Goal: Task Accomplishment & Management: Complete application form

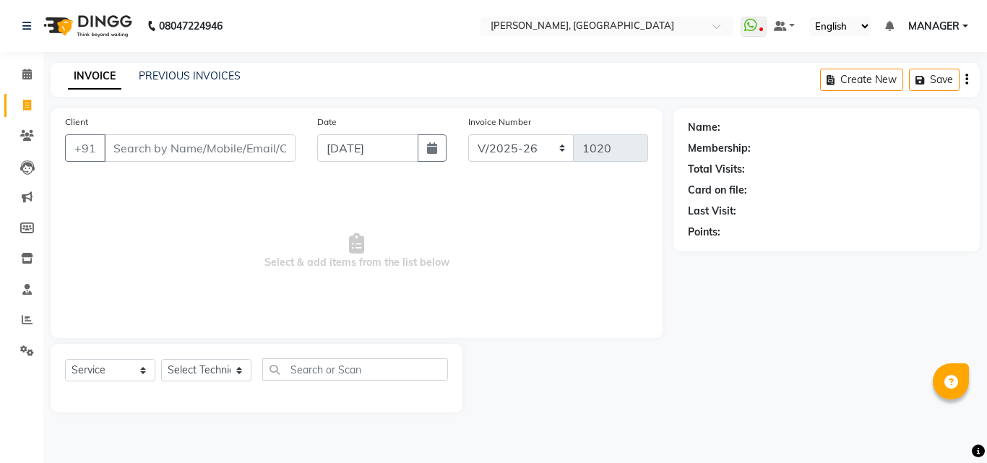
select select "3755"
select select "service"
click at [192, 79] on link "PREVIOUS INVOICES" at bounding box center [190, 75] width 102 height 13
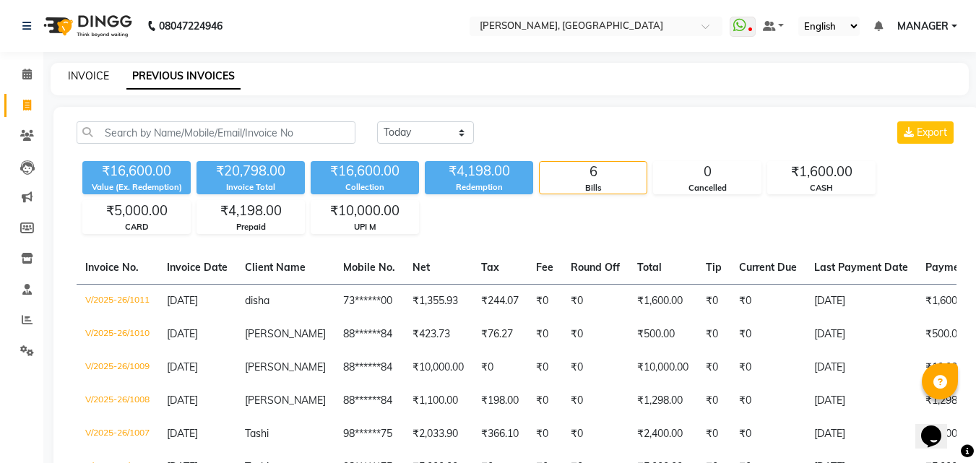
click at [93, 74] on link "INVOICE" at bounding box center [88, 75] width 41 height 13
select select "3755"
select select "service"
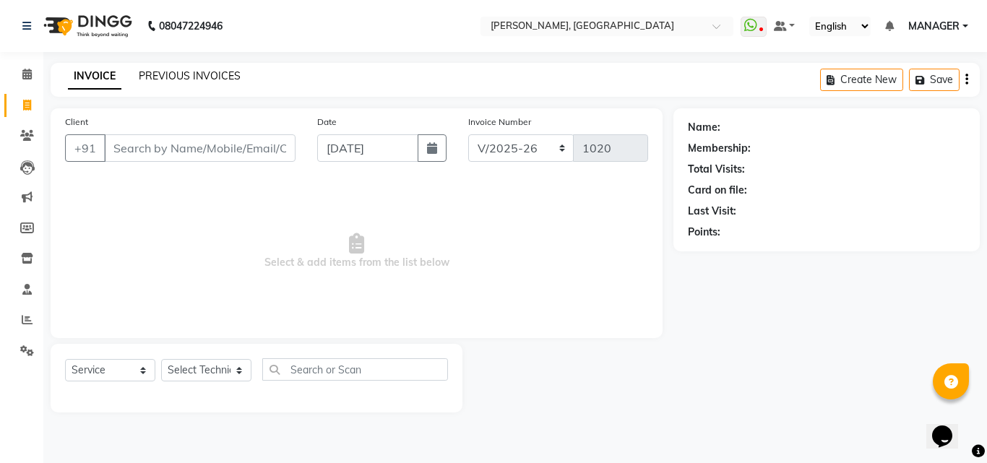
click at [193, 72] on link "PREVIOUS INVOICES" at bounding box center [190, 75] width 102 height 13
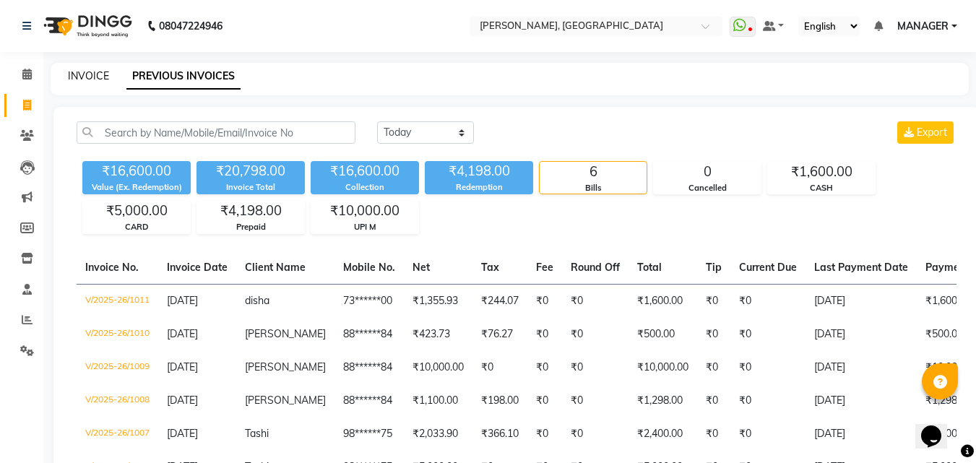
click at [90, 79] on link "INVOICE" at bounding box center [88, 75] width 41 height 13
select select "service"
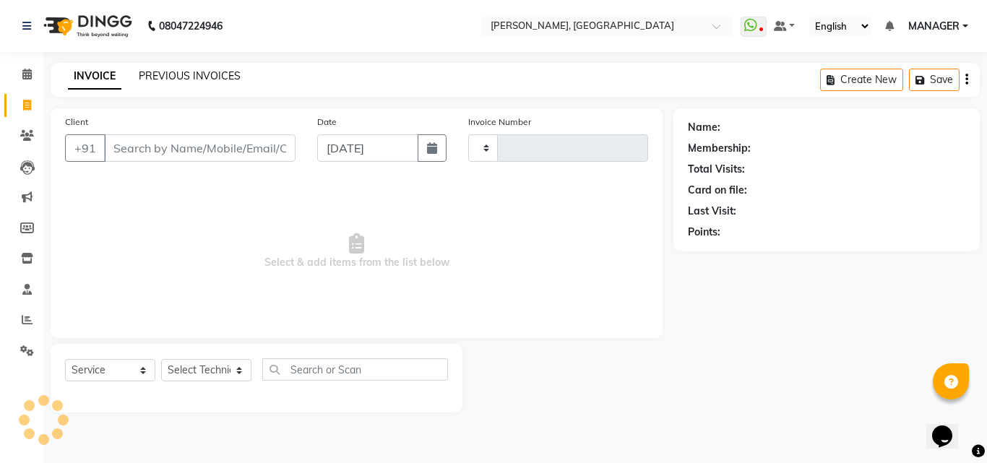
click at [162, 72] on link "PREVIOUS INVOICES" at bounding box center [190, 75] width 102 height 13
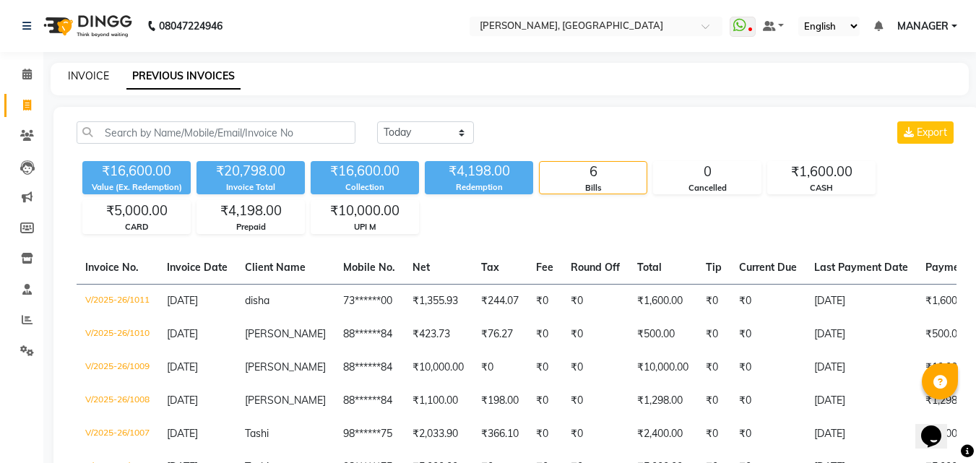
click at [97, 79] on link "INVOICE" at bounding box center [88, 75] width 41 height 13
select select "service"
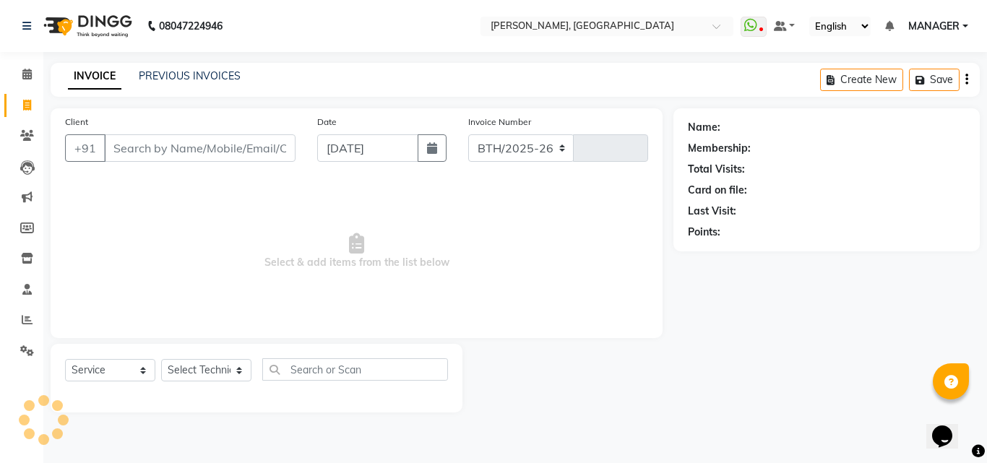
select select "3755"
type input "1020"
click at [34, 137] on span at bounding box center [26, 136] width 25 height 17
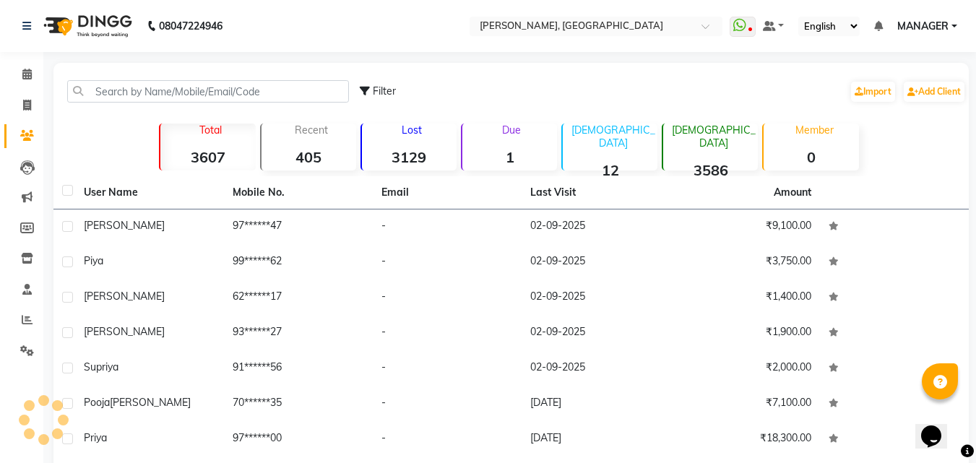
click at [34, 137] on span at bounding box center [26, 136] width 25 height 17
click at [26, 115] on link "Invoice" at bounding box center [21, 106] width 35 height 24
select select "service"
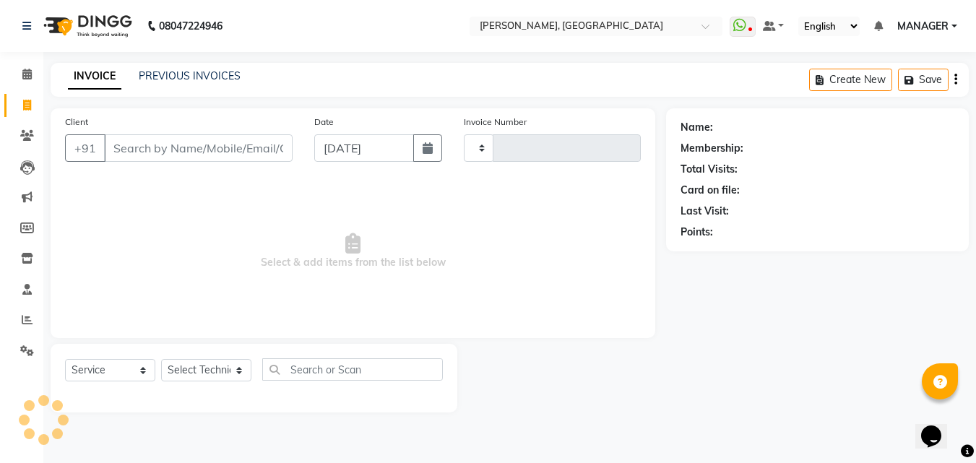
type input "1020"
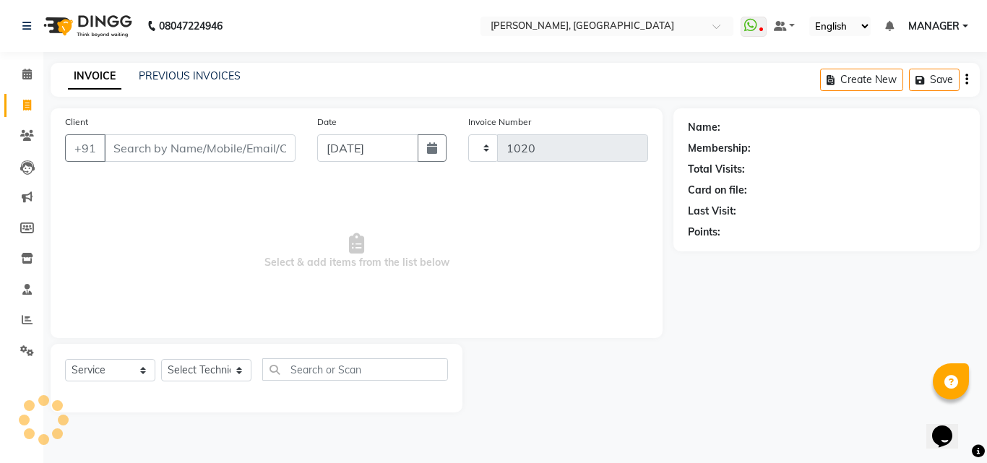
select select "3755"
click at [175, 74] on link "PREVIOUS INVOICES" at bounding box center [190, 75] width 102 height 13
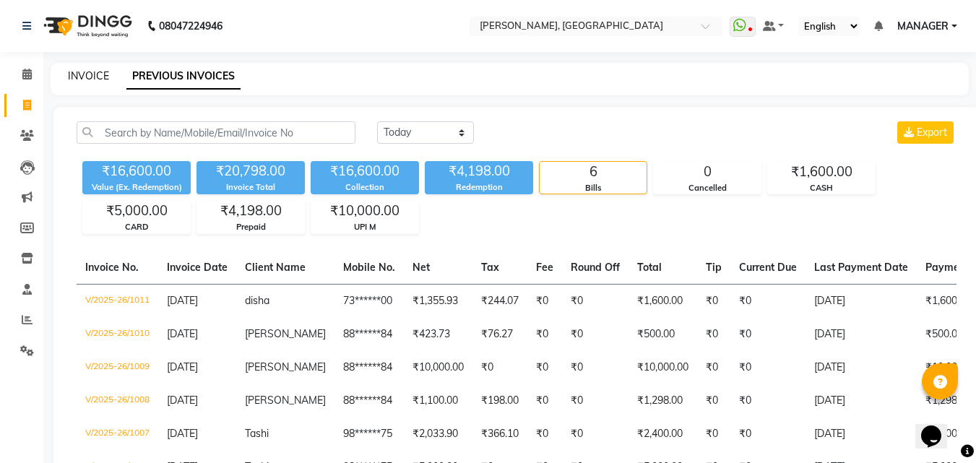
click at [96, 76] on link "INVOICE" at bounding box center [88, 75] width 41 height 13
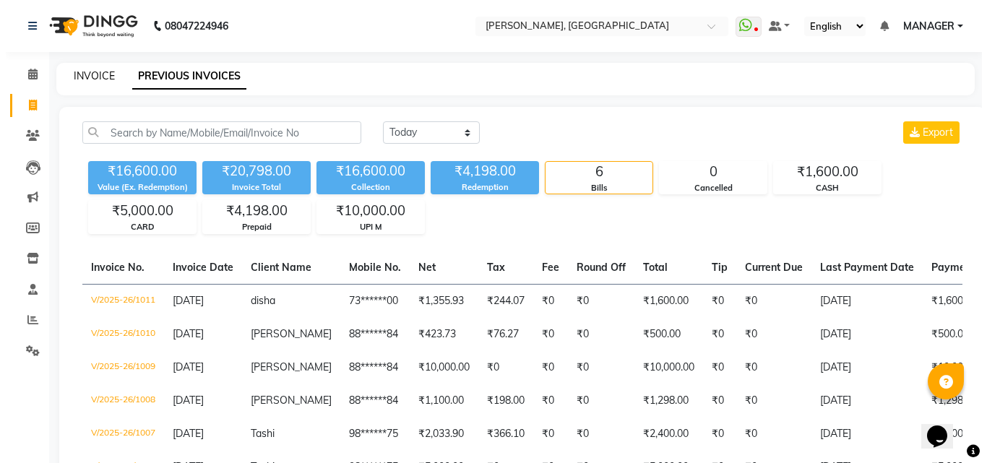
select select "3755"
select select "service"
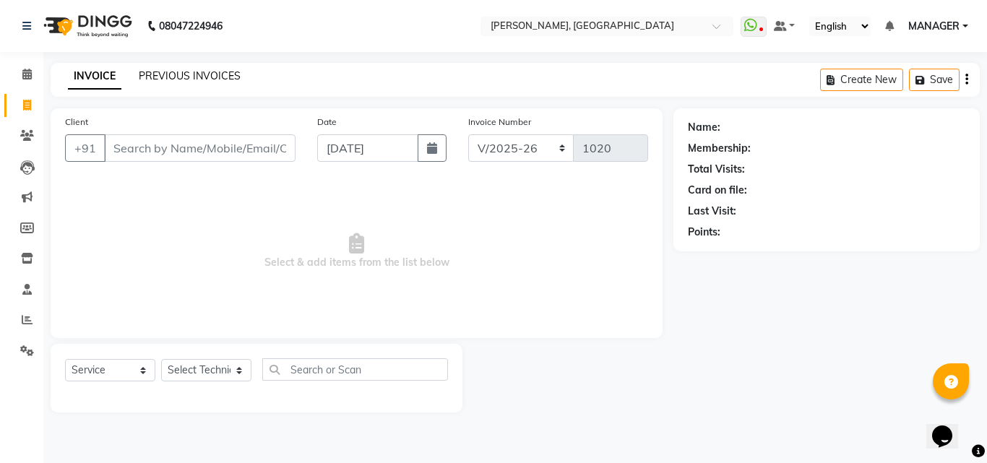
click at [159, 74] on link "PREVIOUS INVOICES" at bounding box center [190, 75] width 102 height 13
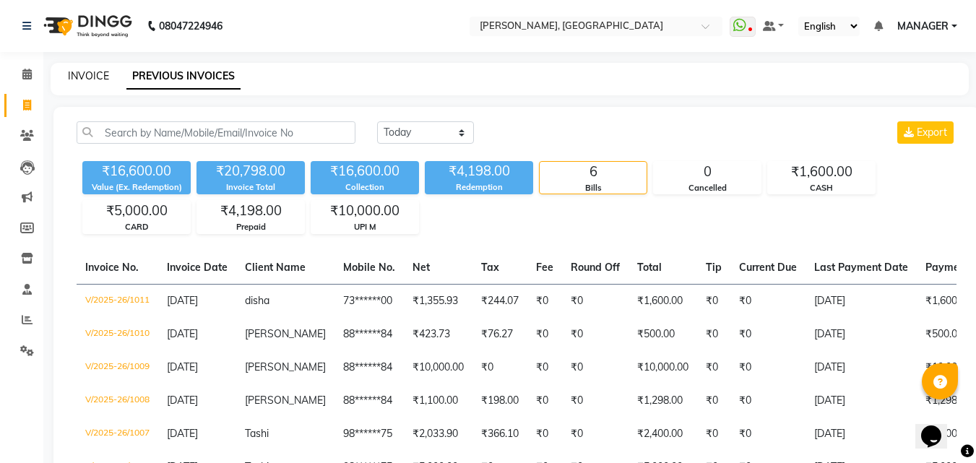
click at [88, 74] on link "INVOICE" at bounding box center [88, 75] width 41 height 13
select select "service"
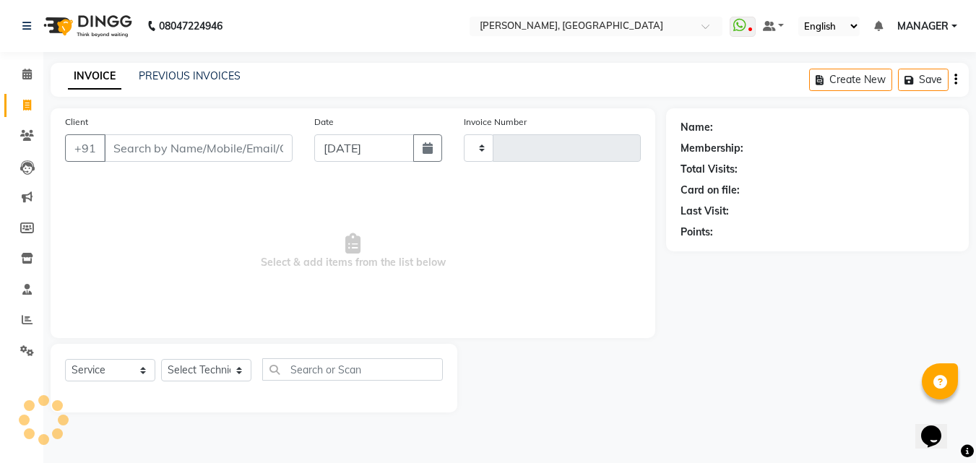
type input "1020"
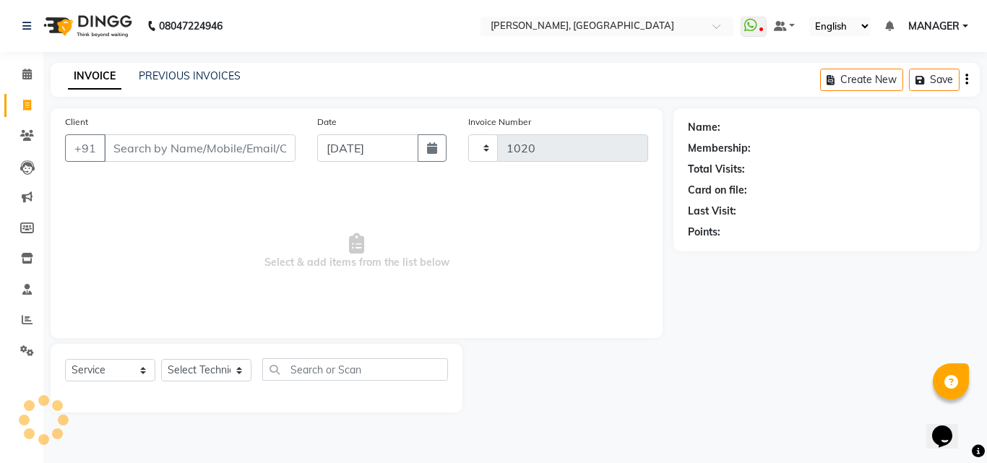
select select "3755"
click at [171, 78] on link "PREVIOUS INVOICES" at bounding box center [190, 75] width 102 height 13
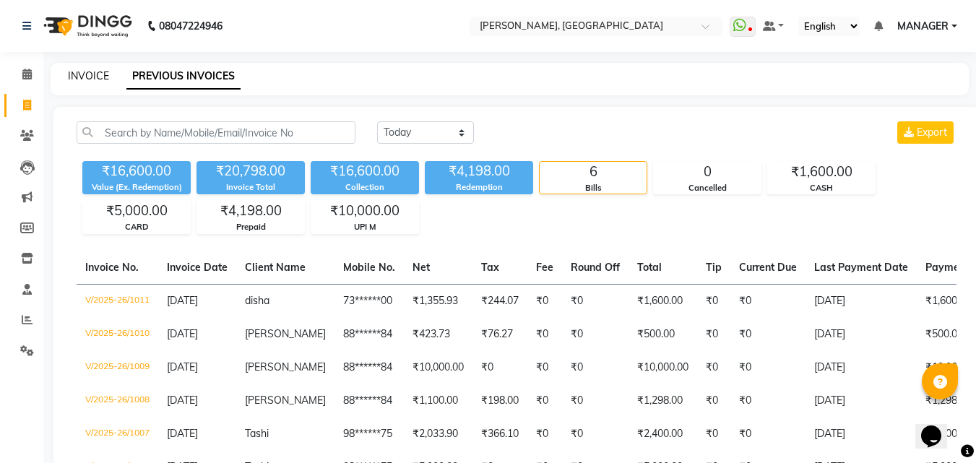
click at [82, 80] on link "INVOICE" at bounding box center [88, 75] width 41 height 13
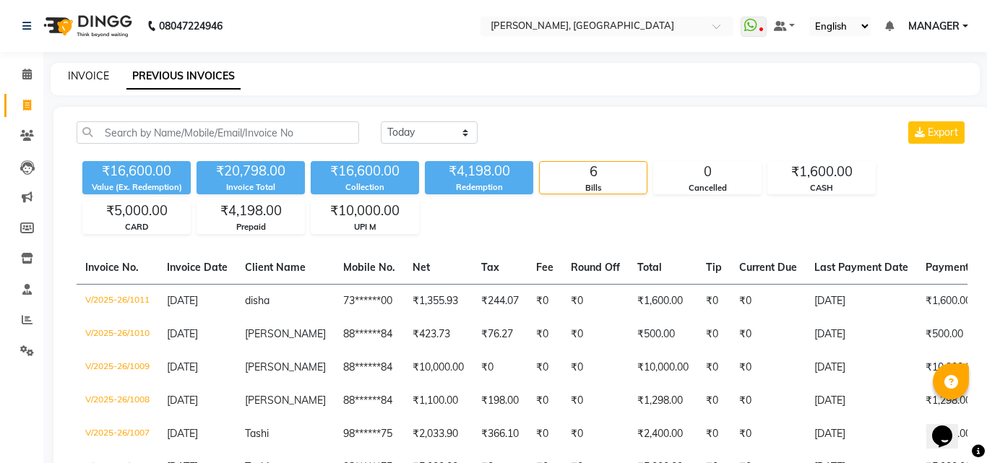
select select "3755"
select select "service"
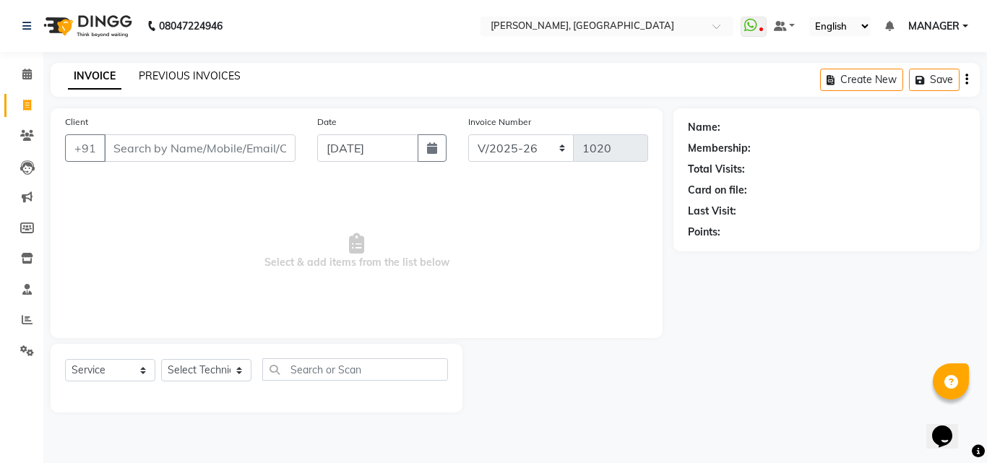
click at [207, 75] on link "PREVIOUS INVOICES" at bounding box center [190, 75] width 102 height 13
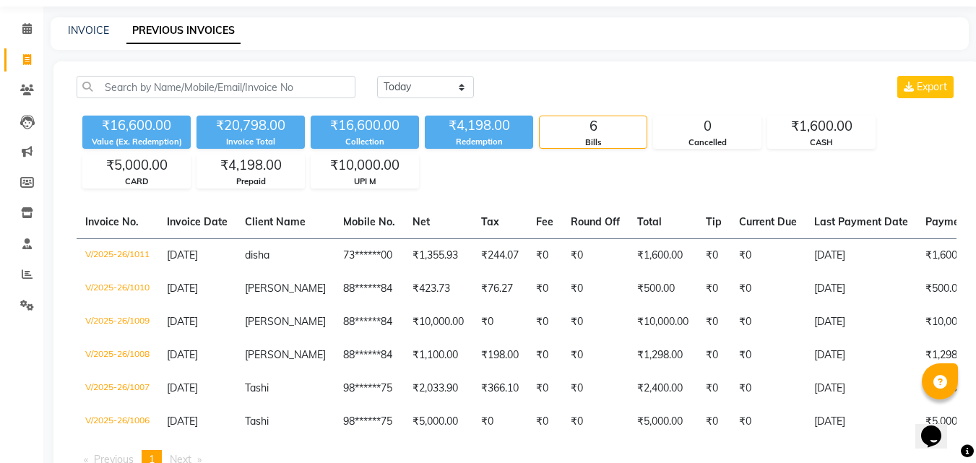
scroll to position [45, 0]
click at [93, 27] on link "INVOICE" at bounding box center [88, 31] width 41 height 13
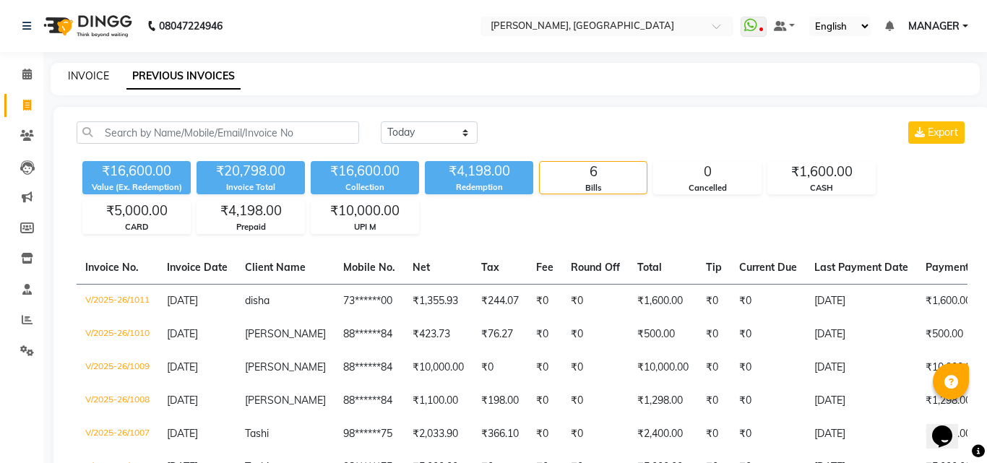
select select "3755"
select select "service"
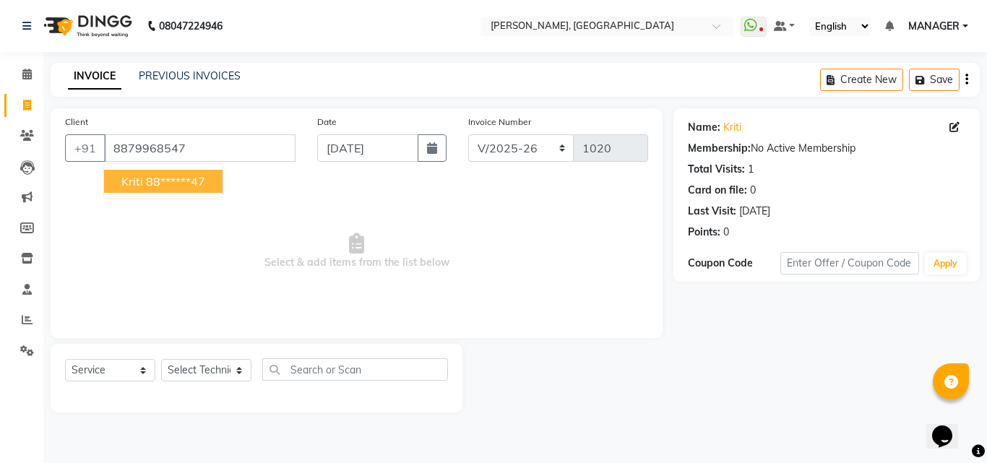
click at [162, 184] on ngb-highlight "88******47" at bounding box center [175, 181] width 59 height 14
type input "88******47"
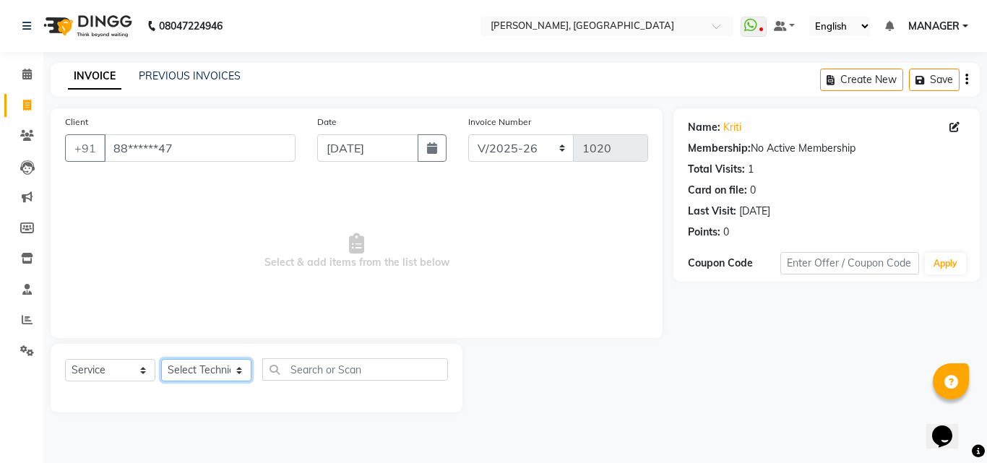
click at [242, 374] on select "Select Technician [PERSON_NAME] MANAGER rajat [PERSON_NAME]" at bounding box center [206, 370] width 90 height 22
select select "80823"
click at [161, 359] on select "Select Technician [PERSON_NAME] MANAGER rajat [PERSON_NAME]" at bounding box center [206, 370] width 90 height 22
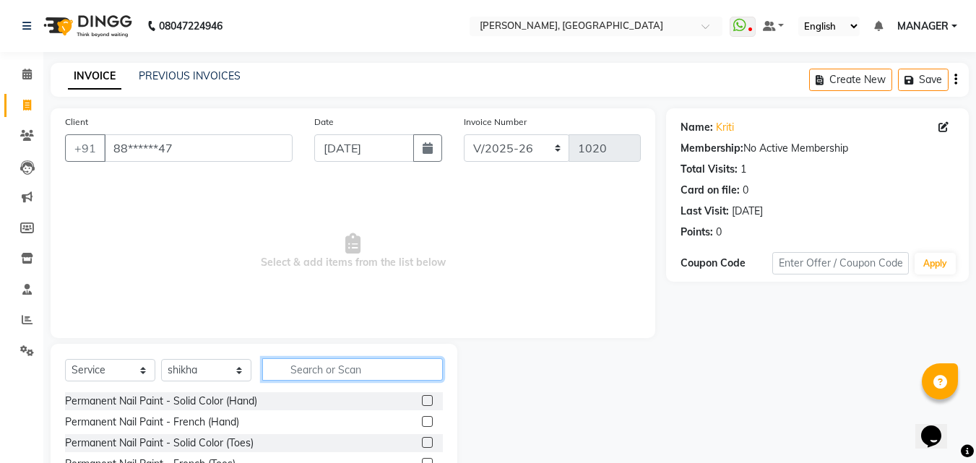
click at [297, 366] on input "text" at bounding box center [352, 369] width 181 height 22
type input "remova"
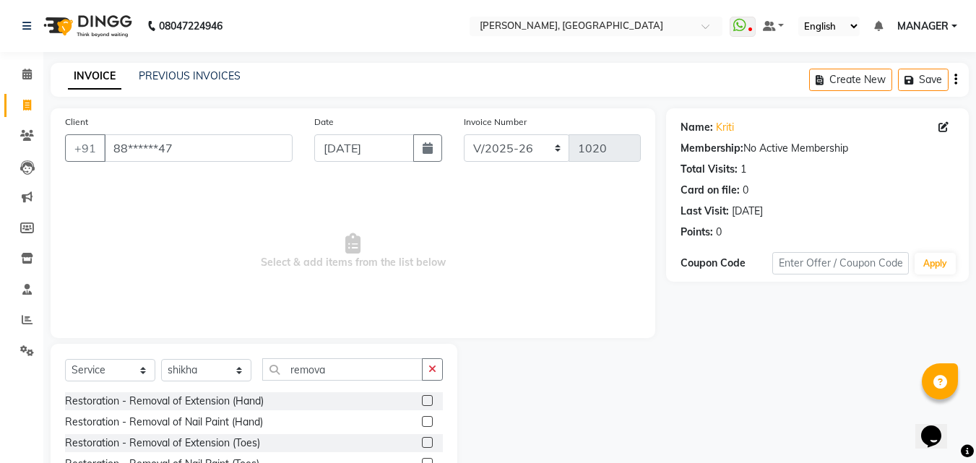
click at [429, 423] on label at bounding box center [427, 421] width 11 height 11
click at [429, 423] on input "checkbox" at bounding box center [426, 422] width 9 height 9
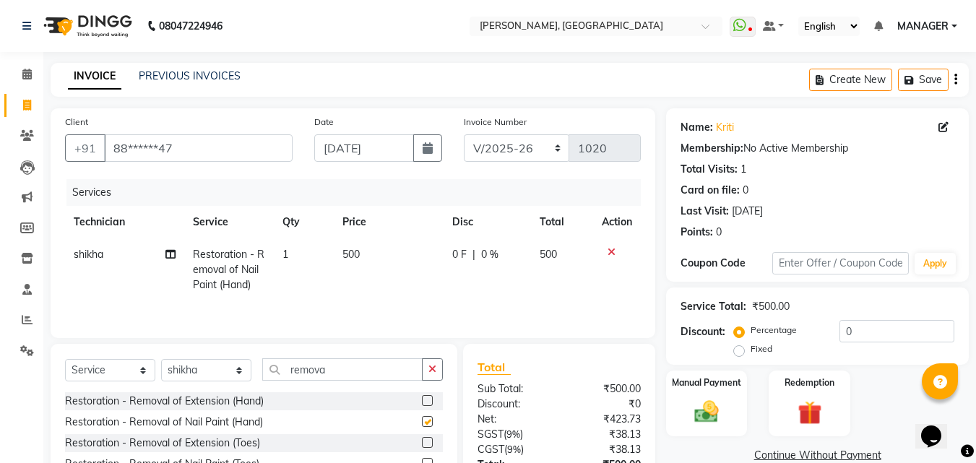
checkbox input "false"
click at [695, 399] on img at bounding box center [707, 411] width 40 height 29
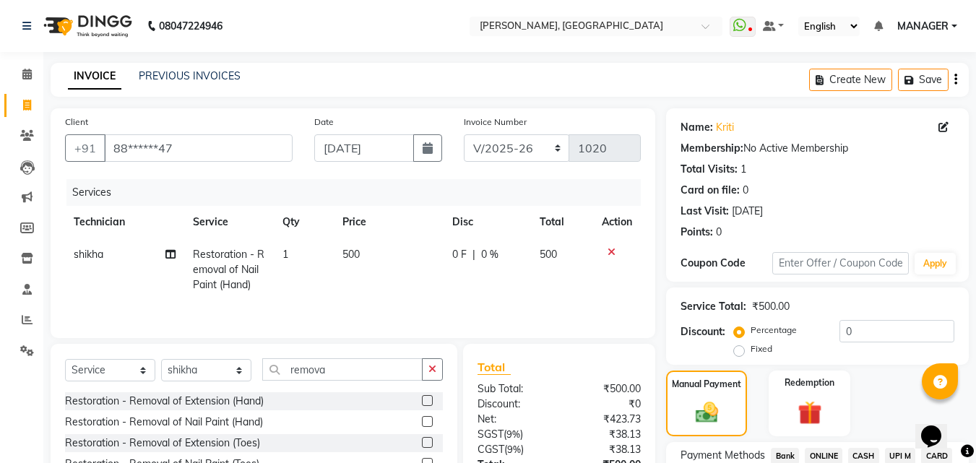
scroll to position [117, 0]
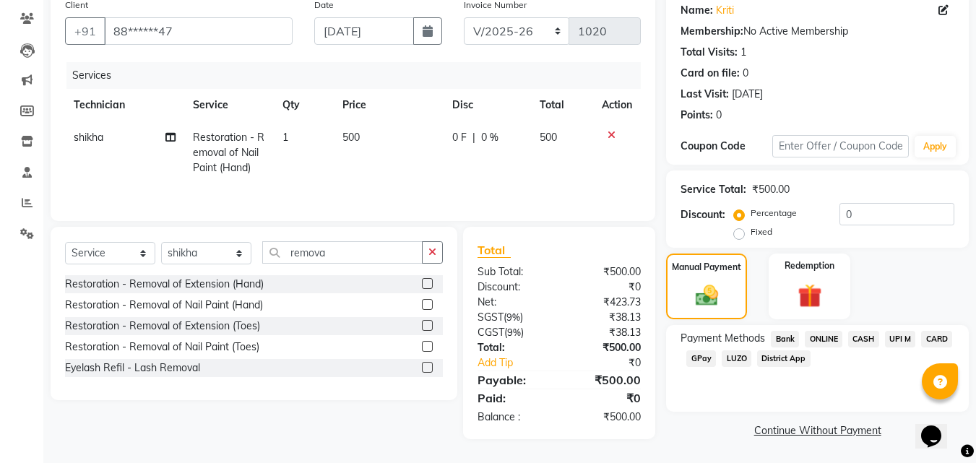
click at [867, 340] on span "CASH" at bounding box center [863, 339] width 31 height 17
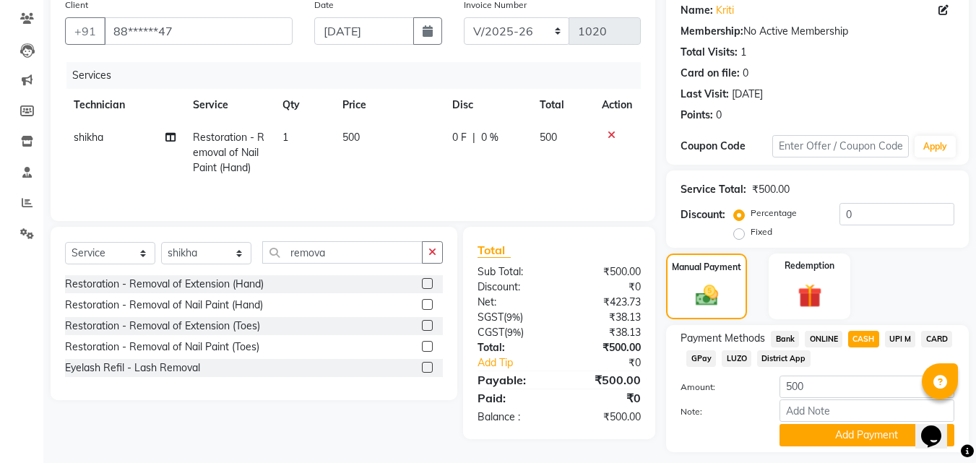
click at [874, 259] on div "Manual Payment Redemption" at bounding box center [817, 287] width 324 height 66
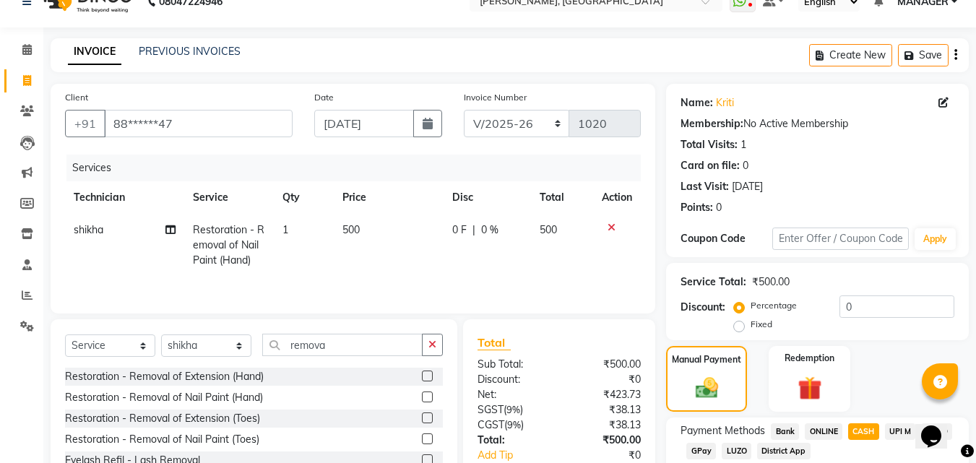
scroll to position [0, 0]
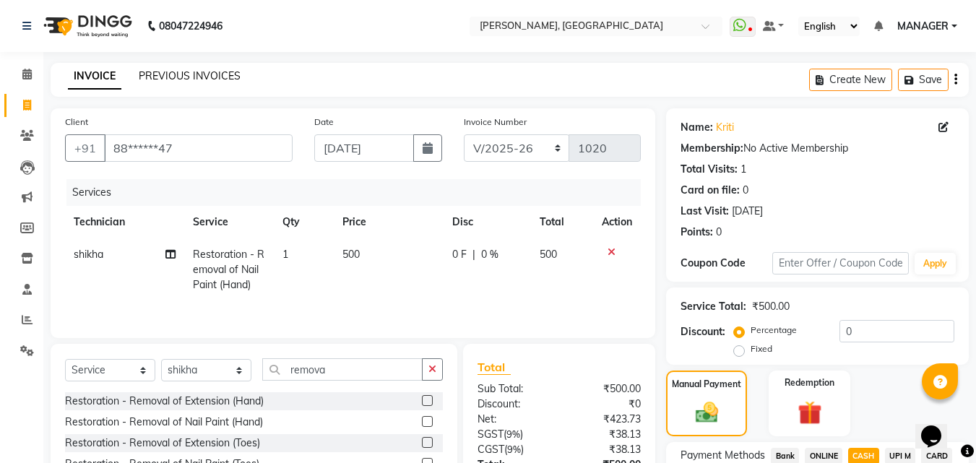
click at [175, 77] on link "PREVIOUS INVOICES" at bounding box center [190, 75] width 102 height 13
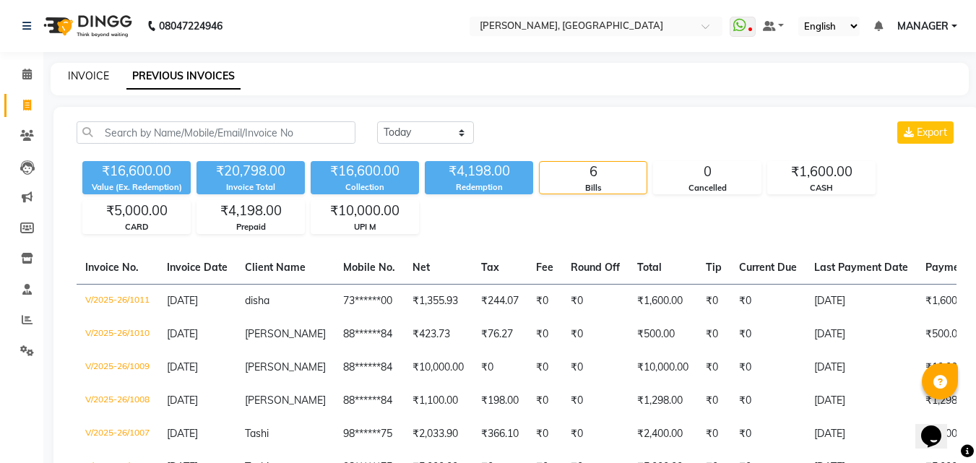
click at [91, 75] on link "INVOICE" at bounding box center [88, 75] width 41 height 13
select select "service"
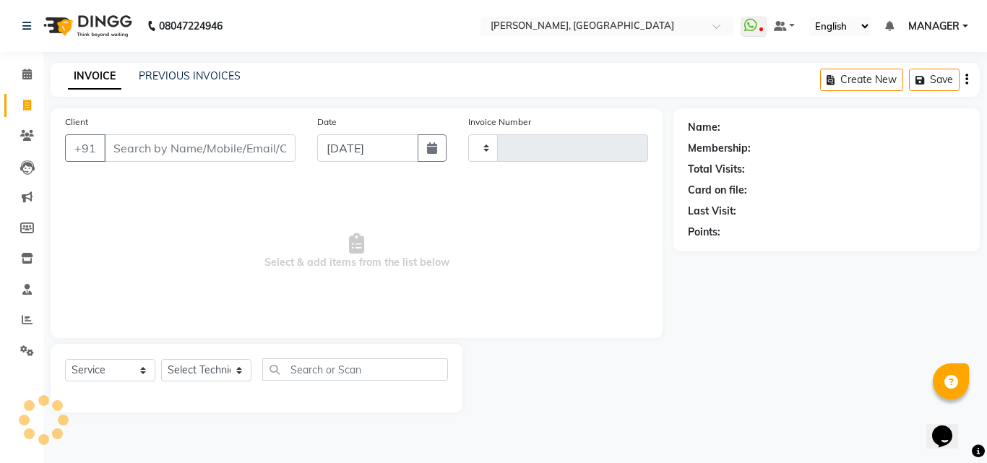
type input "1020"
select select "3755"
click at [221, 83] on div "PREVIOUS INVOICES" at bounding box center [190, 76] width 102 height 15
click at [216, 78] on link "PREVIOUS INVOICES" at bounding box center [190, 75] width 102 height 13
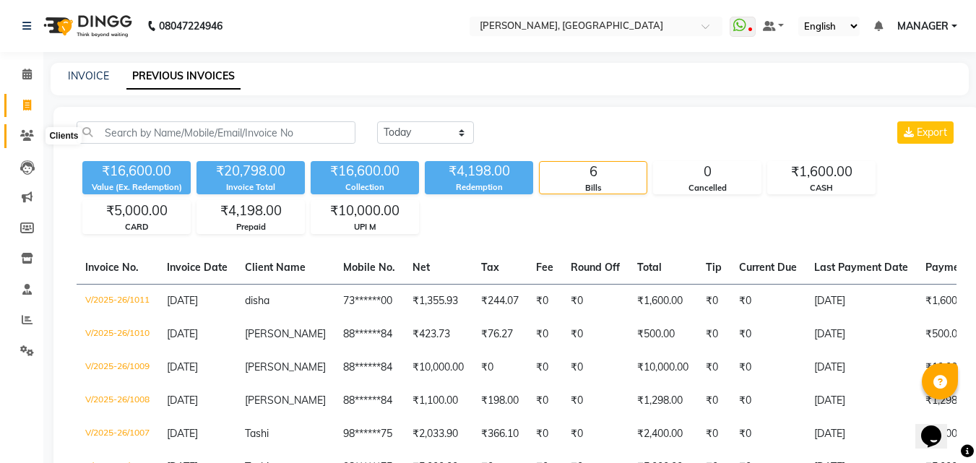
click at [31, 132] on icon at bounding box center [27, 135] width 14 height 11
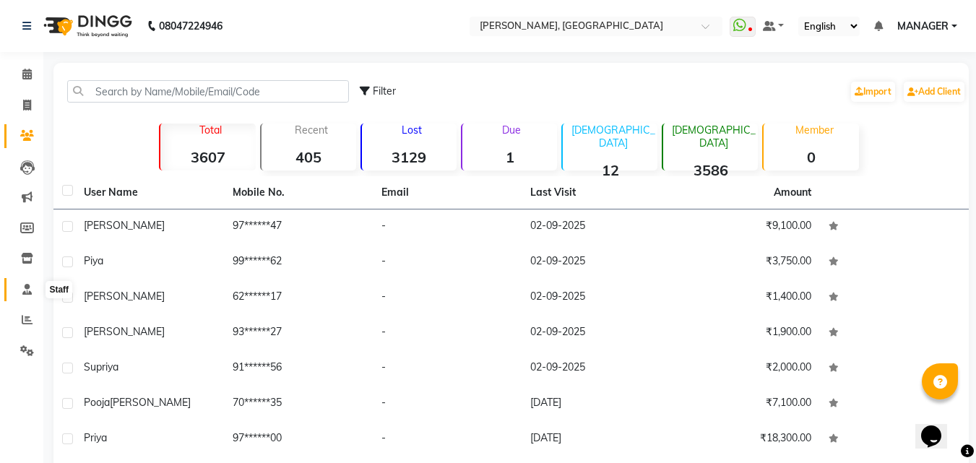
click at [28, 289] on icon at bounding box center [26, 289] width 9 height 11
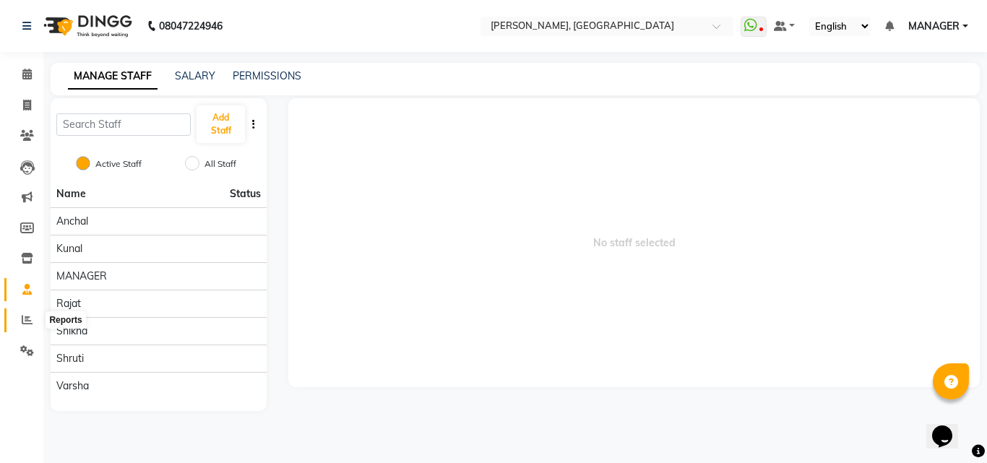
click at [24, 319] on icon at bounding box center [27, 319] width 11 height 11
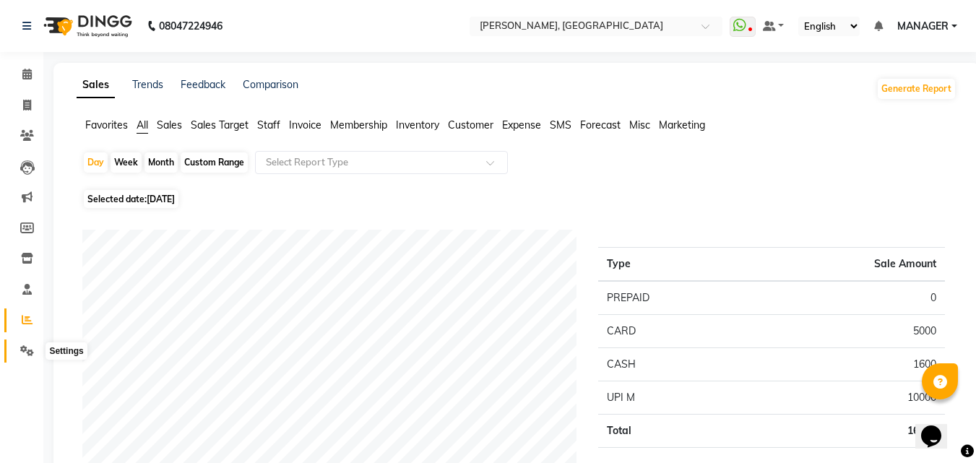
click at [25, 353] on icon at bounding box center [27, 350] width 14 height 11
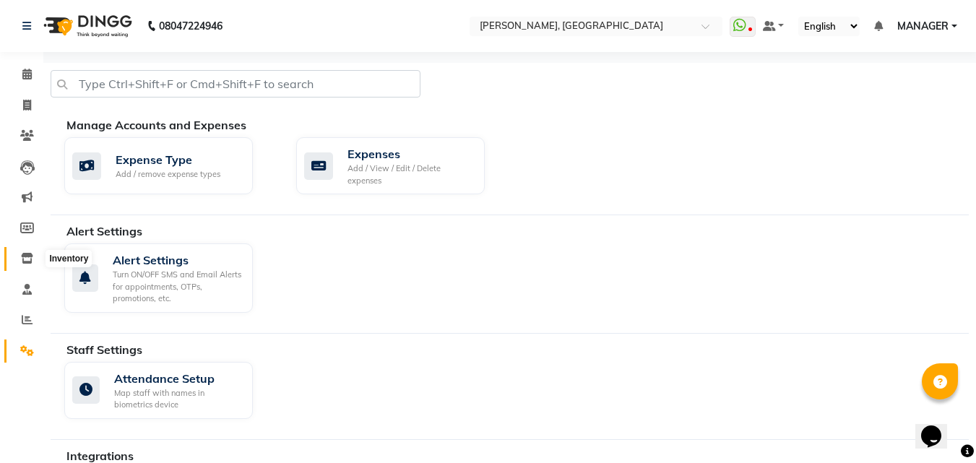
click at [28, 261] on icon at bounding box center [27, 258] width 12 height 11
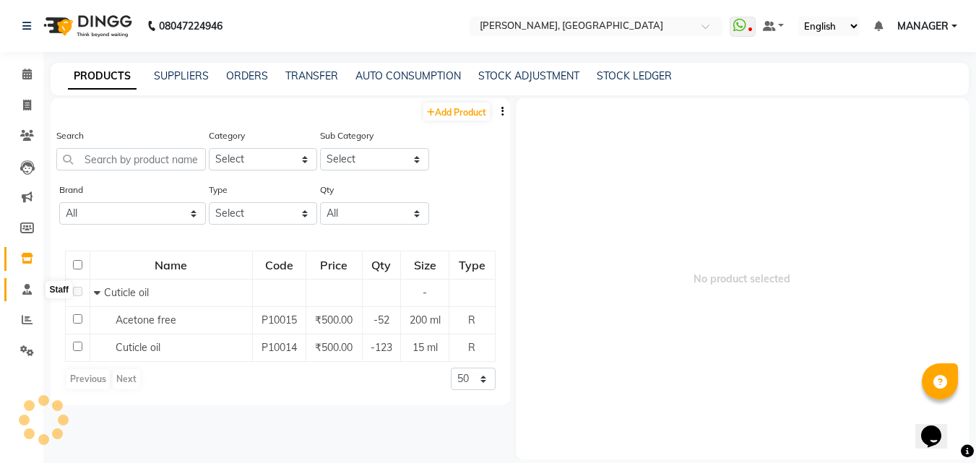
click at [27, 283] on span at bounding box center [26, 290] width 25 height 17
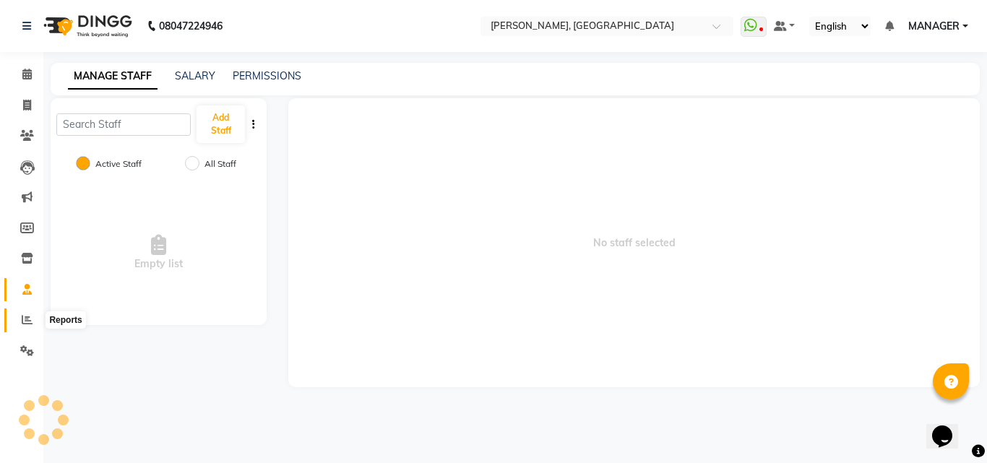
click at [25, 318] on icon at bounding box center [27, 319] width 11 height 11
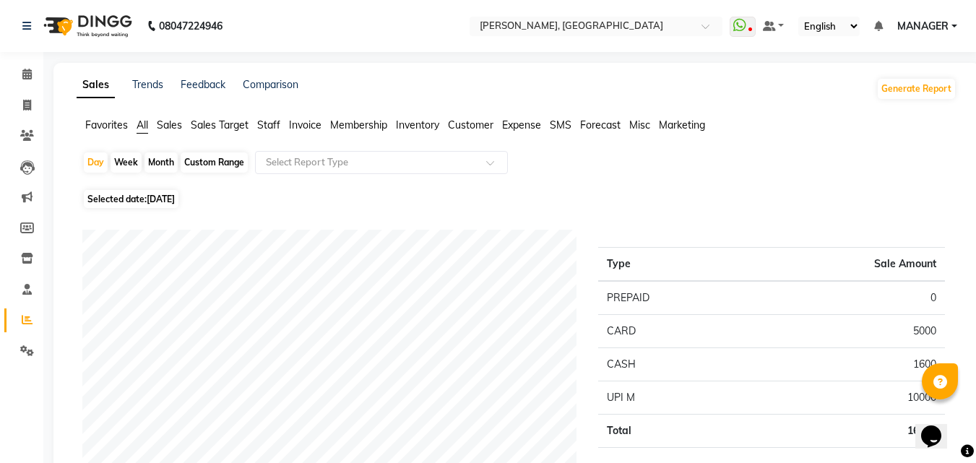
click at [267, 131] on span "Staff" at bounding box center [268, 125] width 23 height 13
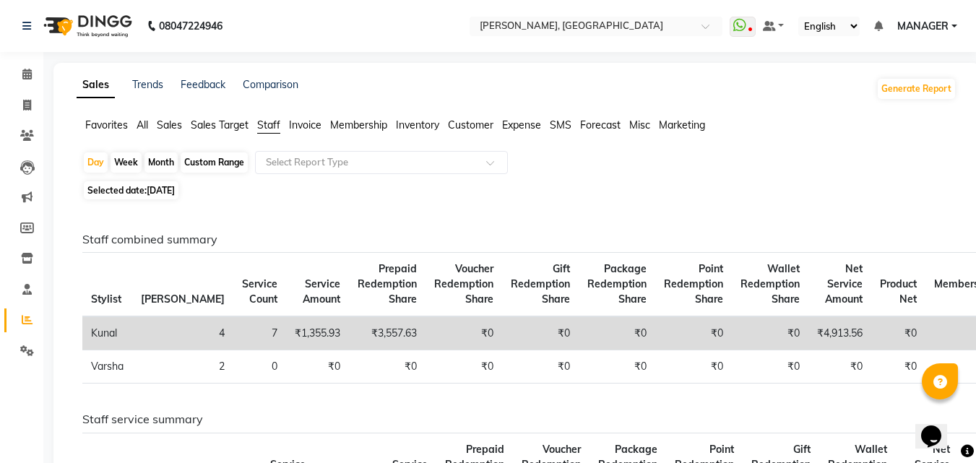
click at [160, 166] on div "Month" at bounding box center [161, 162] width 33 height 20
select select "9"
select select "2025"
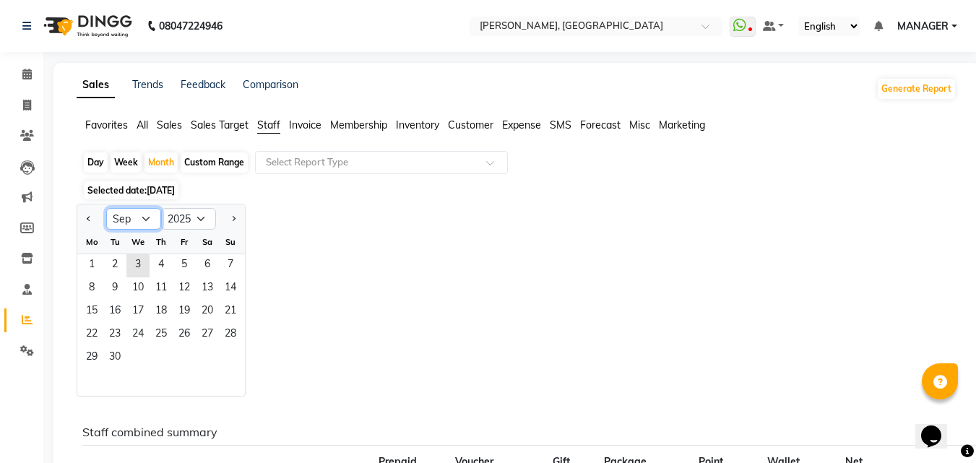
click at [144, 220] on select "Jan Feb Mar Apr May Jun [DATE] Aug Sep Oct Nov Dec" at bounding box center [133, 219] width 55 height 22
click at [327, 323] on div "Jan Feb Mar Apr May Jun [DATE] Aug Sep Oct Nov [DATE] 2016 2017 2018 2019 2020 …" at bounding box center [517, 300] width 880 height 193
click at [29, 112] on span at bounding box center [26, 106] width 25 height 17
select select "service"
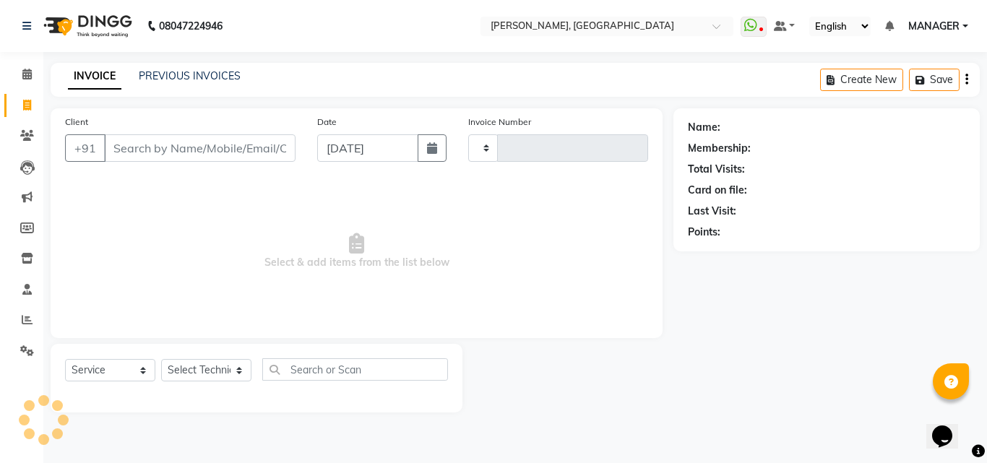
type input "1020"
select select "3755"
click at [210, 81] on link "PREVIOUS INVOICES" at bounding box center [190, 75] width 102 height 13
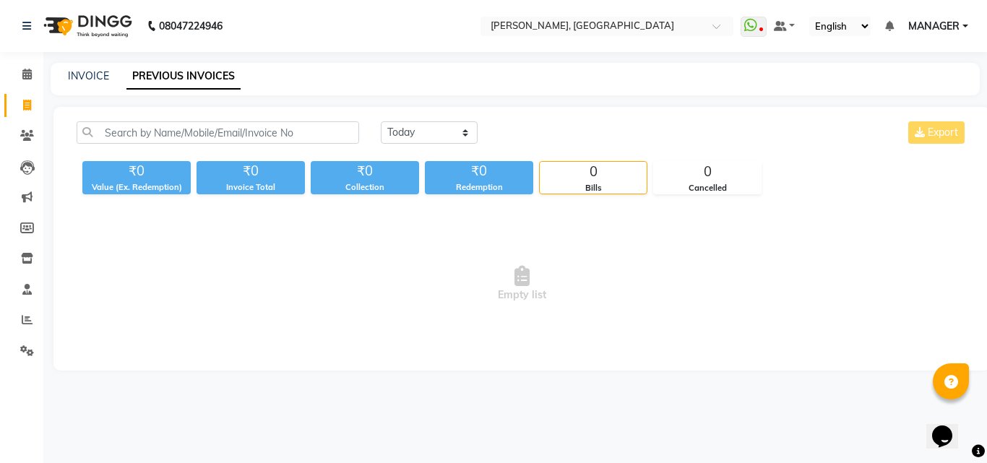
click at [210, 81] on link "PREVIOUS INVOICES" at bounding box center [183, 77] width 114 height 26
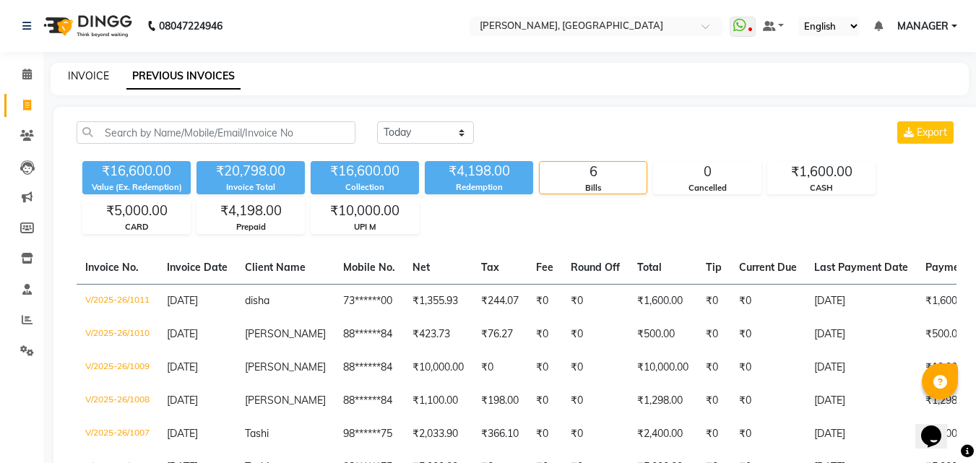
click at [93, 75] on link "INVOICE" at bounding box center [88, 75] width 41 height 13
select select "service"
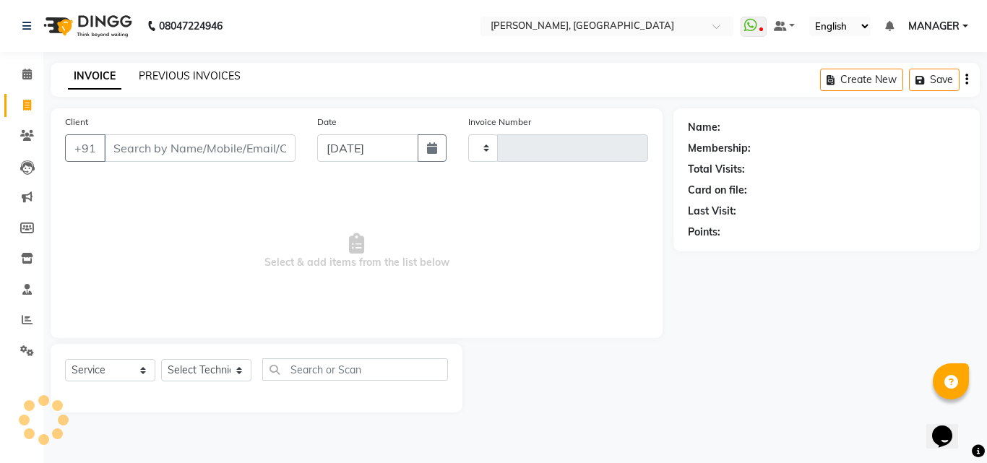
type input "1020"
click at [206, 81] on link "PREVIOUS INVOICES" at bounding box center [190, 75] width 102 height 13
